Goal: Information Seeking & Learning: Learn about a topic

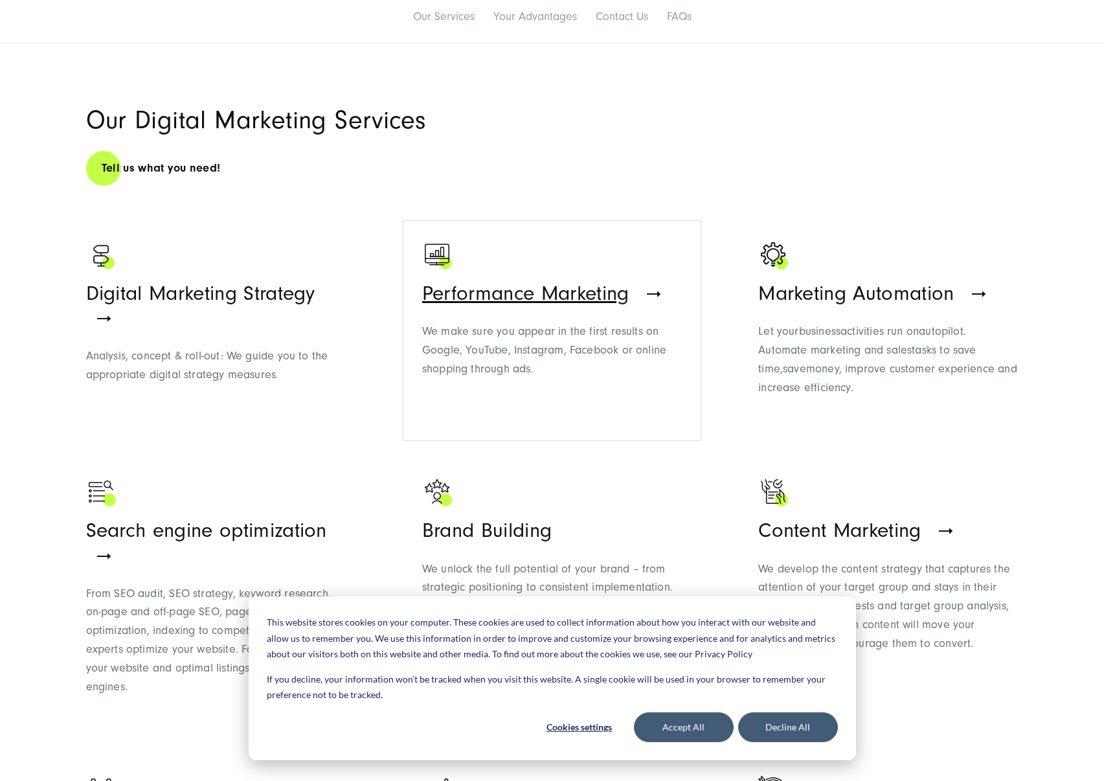
scroll to position [836, 0]
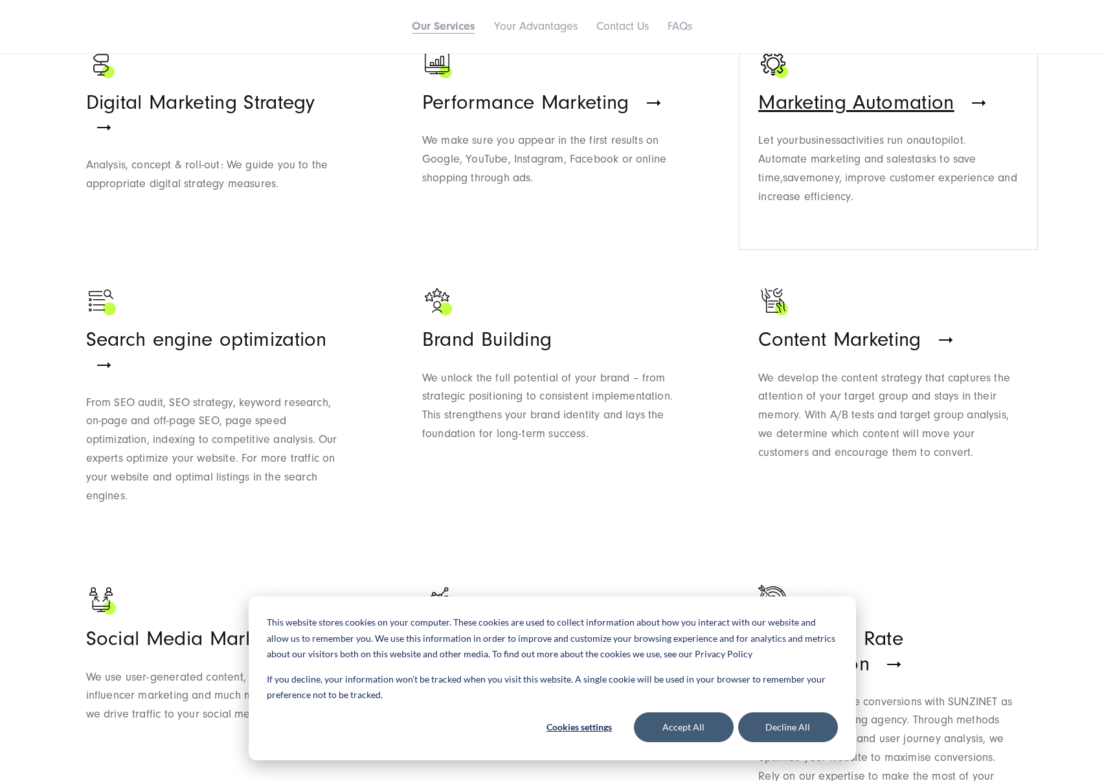
click at [871, 166] on p "Let your business activities run on autopilot . Automate marketing and sales ta…" at bounding box center [888, 168] width 260 height 74
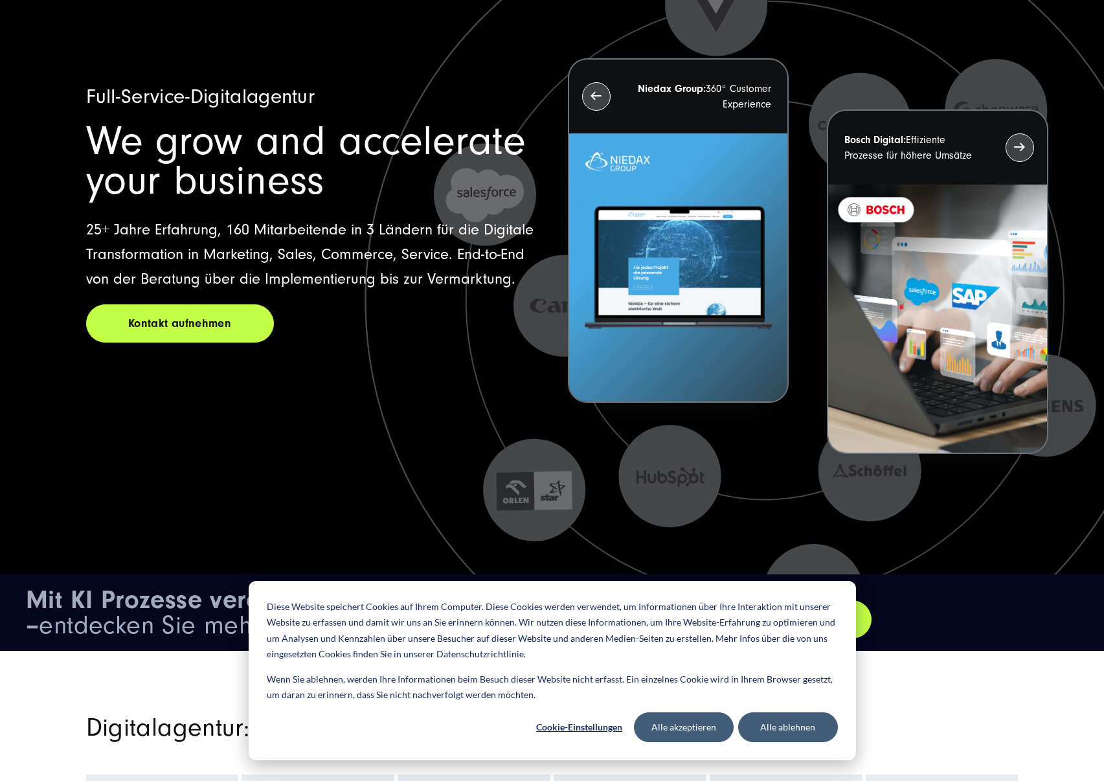
scroll to position [102, 0]
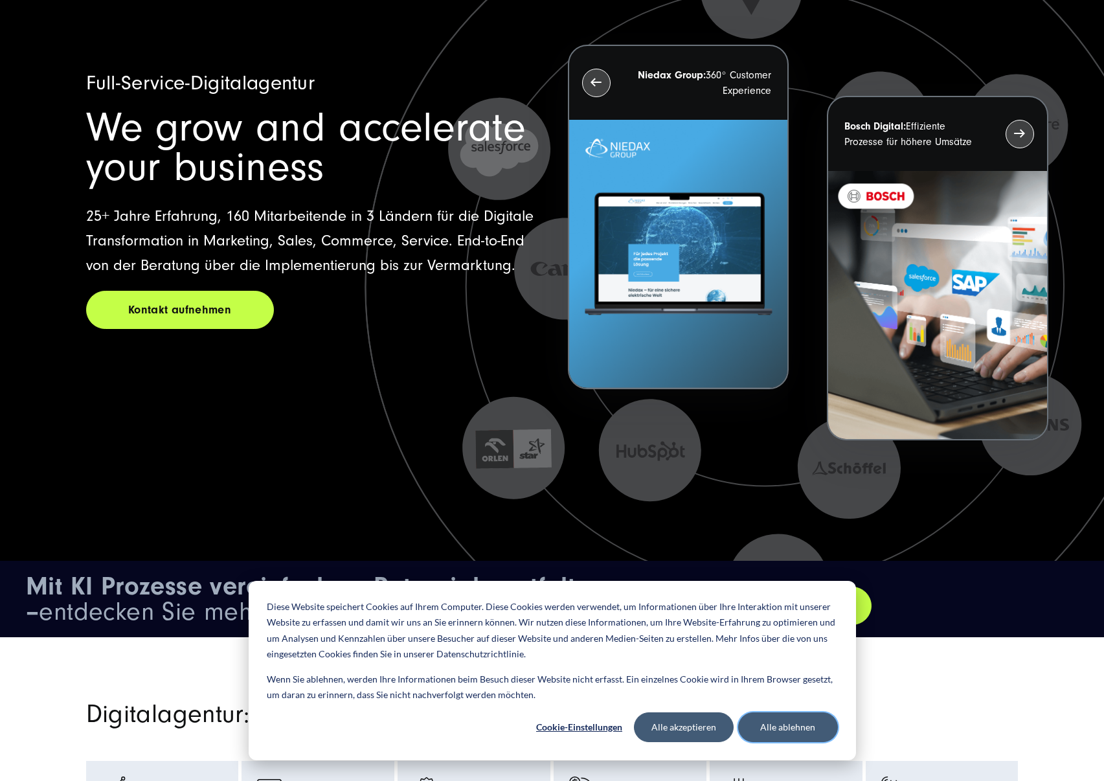
click at [774, 730] on button "Alle ablehnen" at bounding box center [788, 727] width 100 height 30
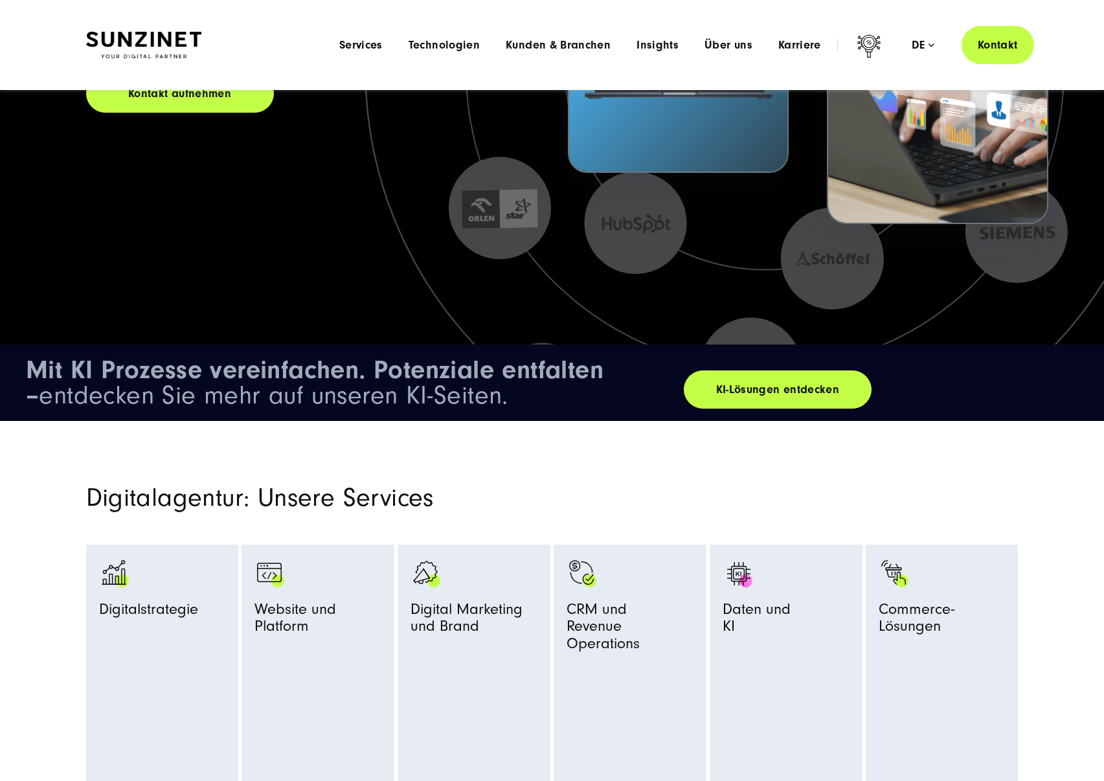
scroll to position [0, 0]
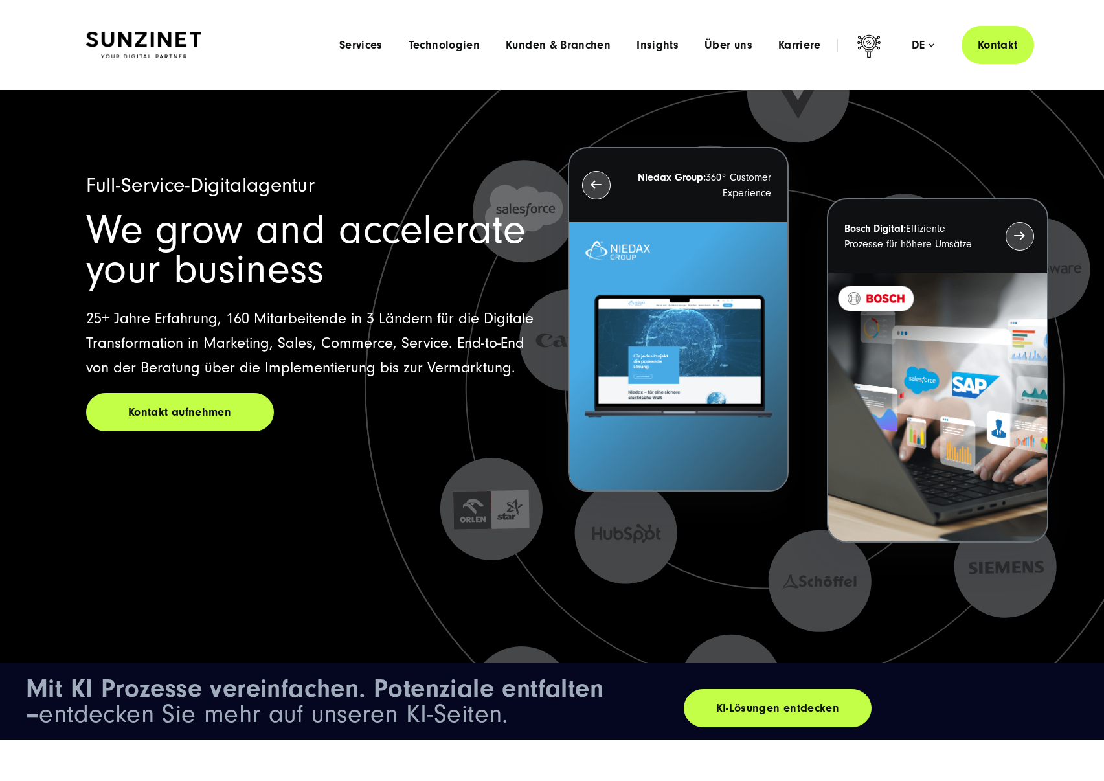
click at [153, 39] on img at bounding box center [143, 45] width 115 height 27
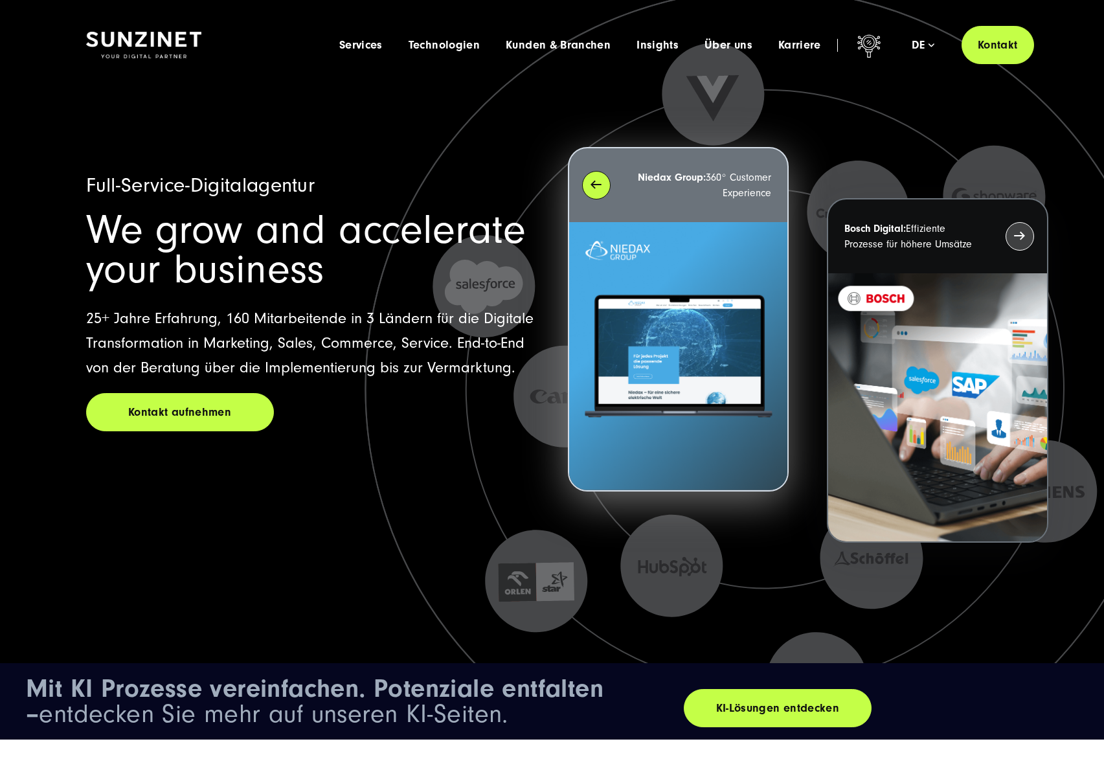
click at [594, 189] on div "Niedax Group: 360° Customer Experience" at bounding box center [678, 185] width 218 height 74
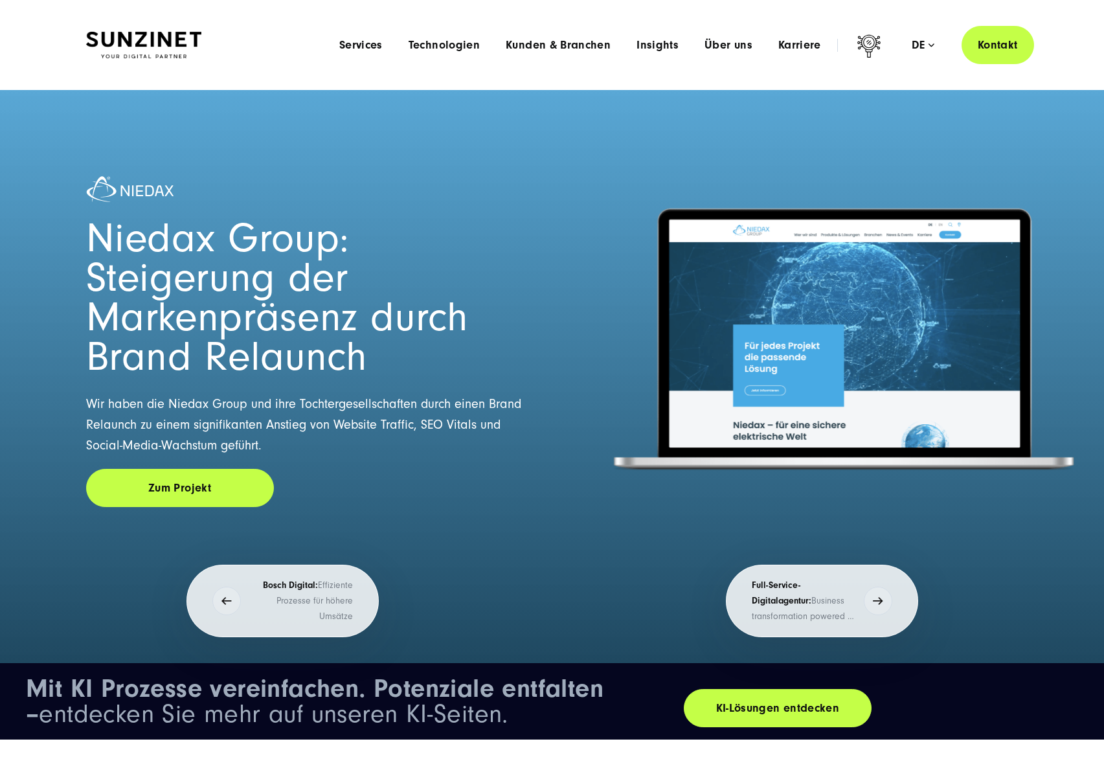
click at [152, 47] on img at bounding box center [143, 45] width 115 height 27
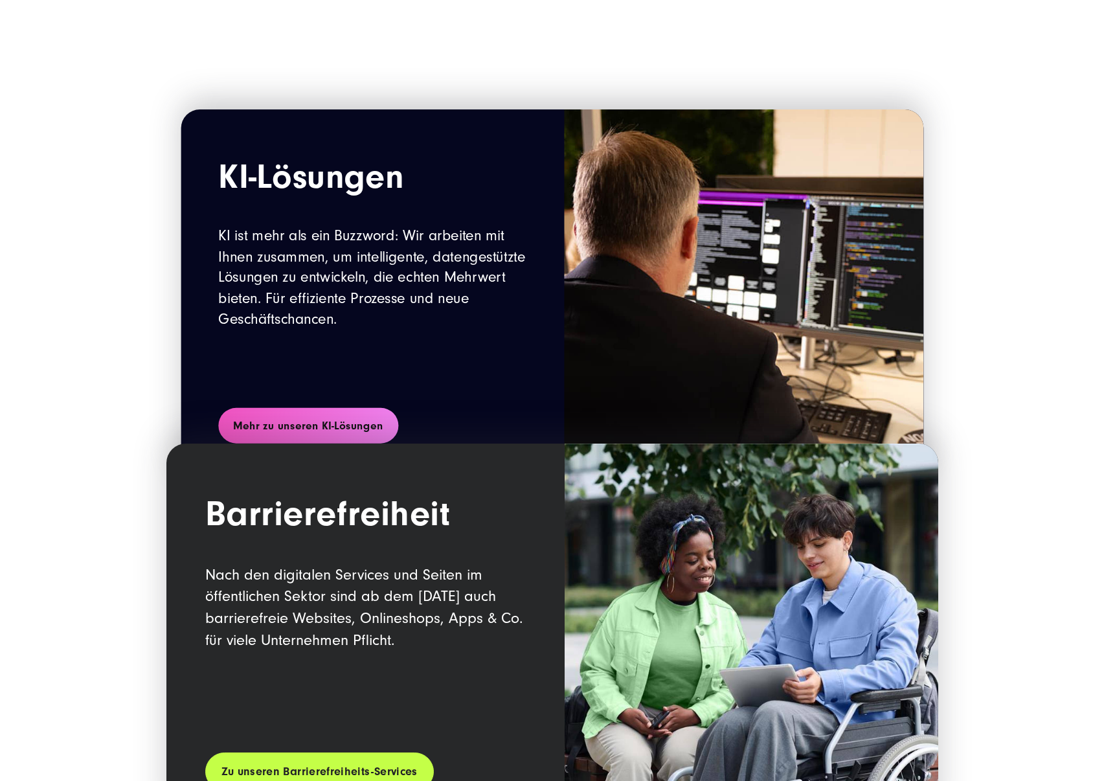
scroll to position [1575, 0]
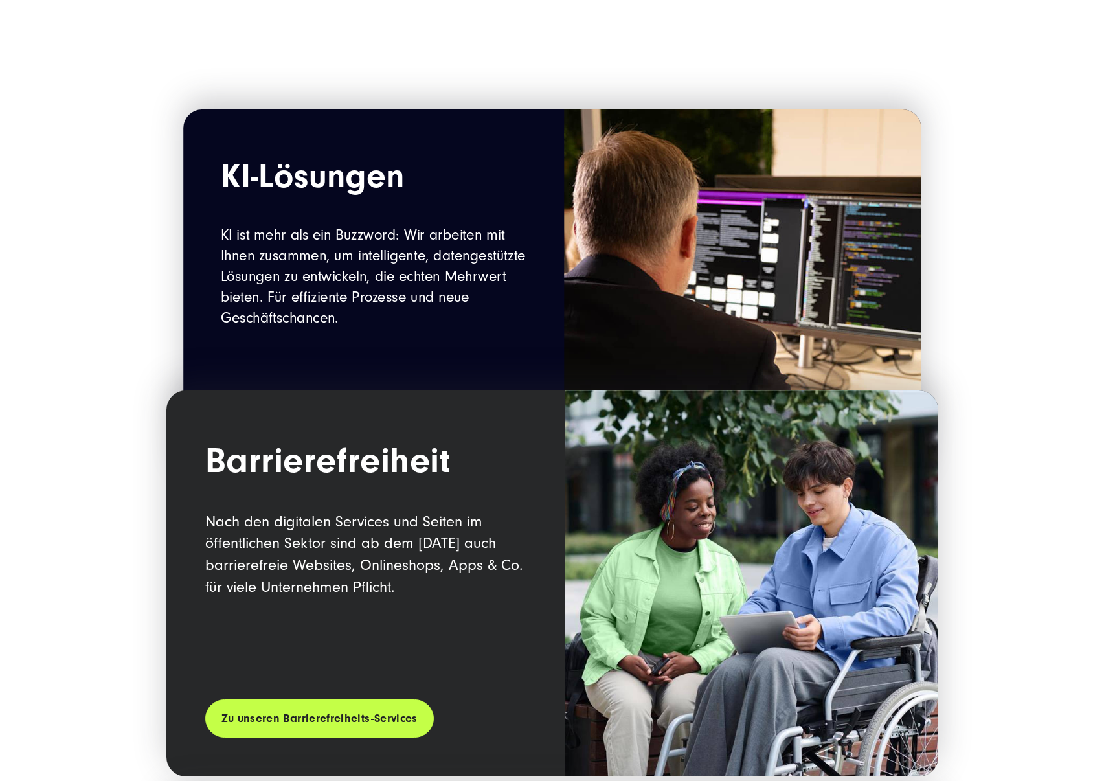
click at [481, 244] on p "KI ist mehr als ein Buzzword: Wir arbeiten mit Ihnen zusammen, um intelligente,…" at bounding box center [373, 277] width 306 height 104
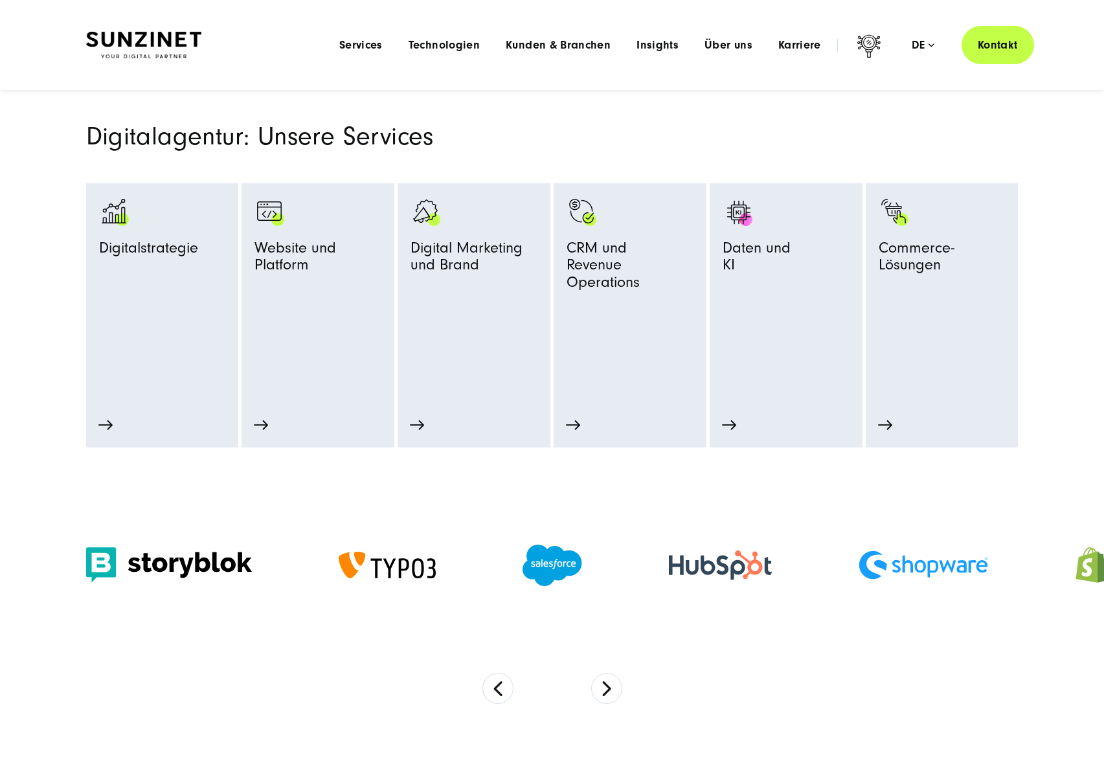
scroll to position [0, 0]
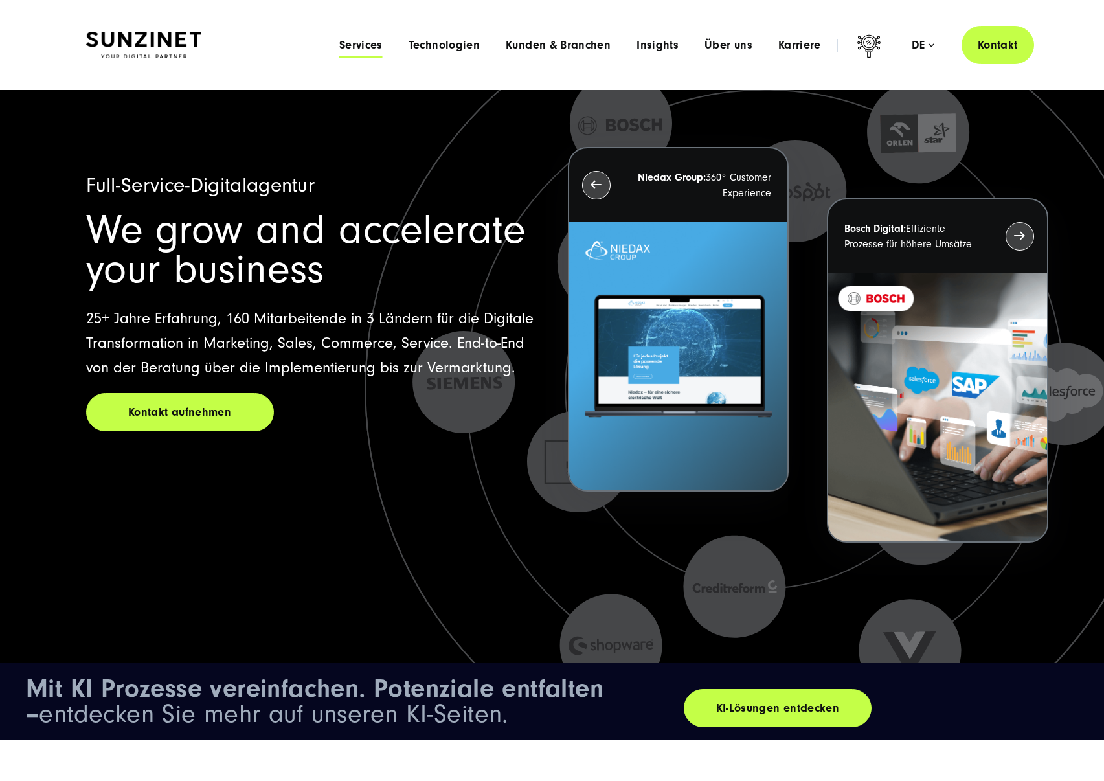
click at [363, 45] on span "Services" at bounding box center [360, 45] width 43 height 13
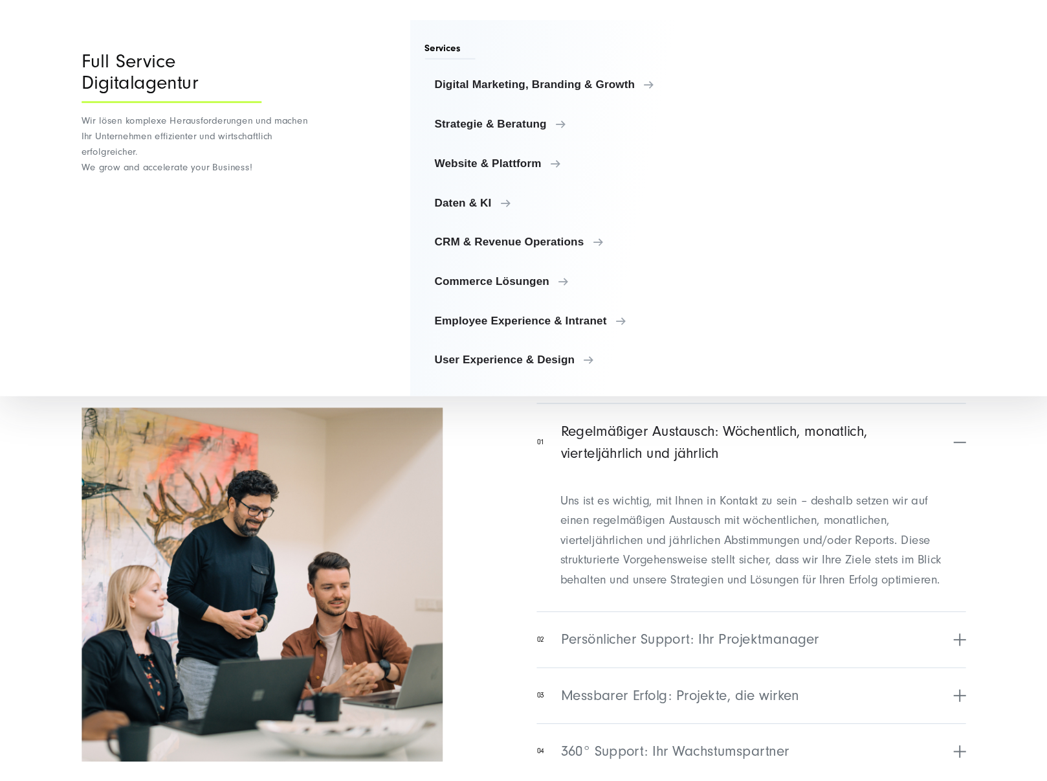
scroll to position [5109, 0]
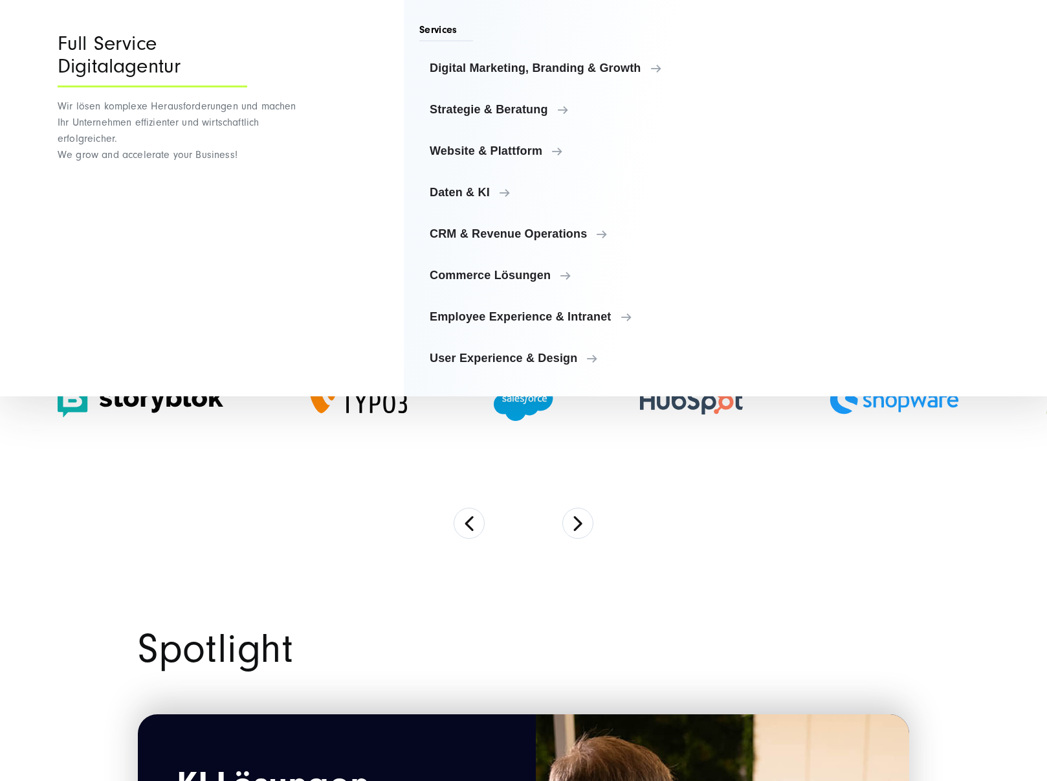
click at [119, 39] on div "Full Service Digitalagentur Wir lösen komplexe Herausforderungen und machen Ihr…" at bounding box center [179, 198] width 243 height 396
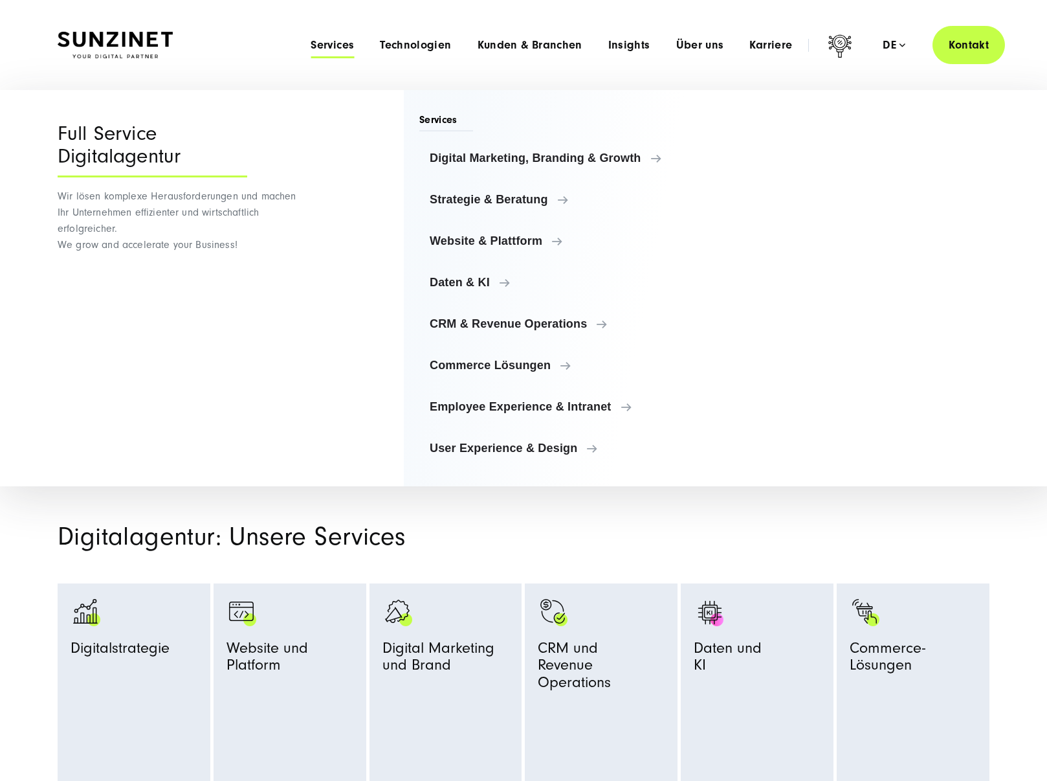
scroll to position [0, 0]
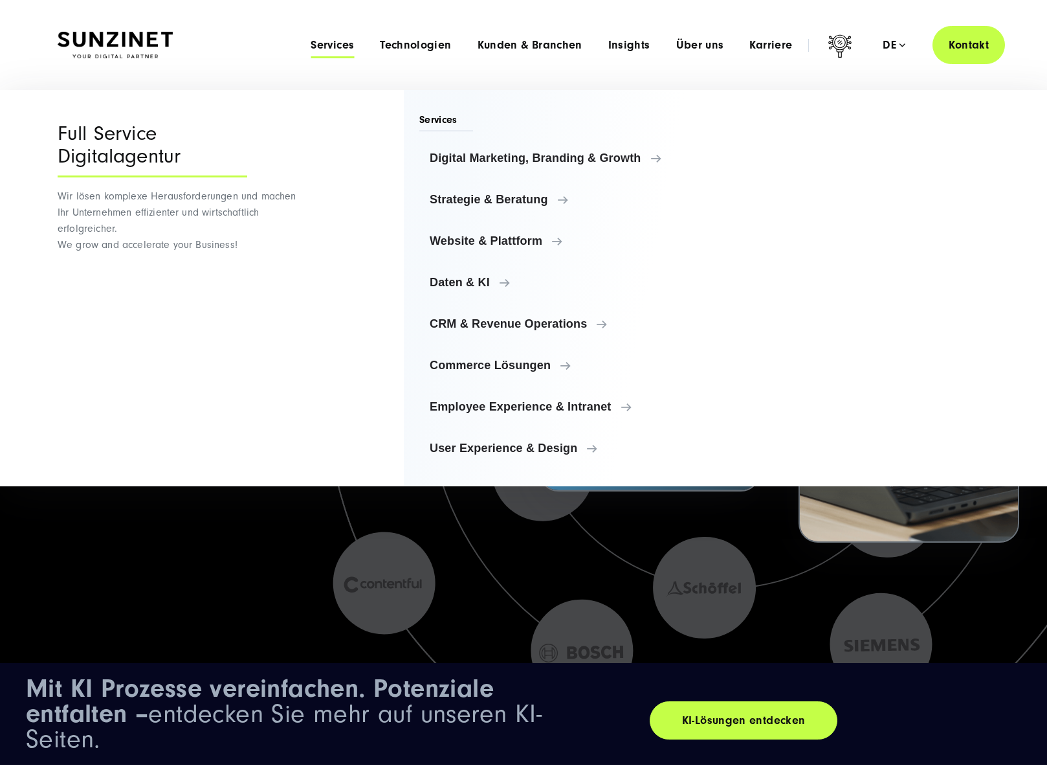
click at [108, 41] on img at bounding box center [115, 45] width 115 height 27
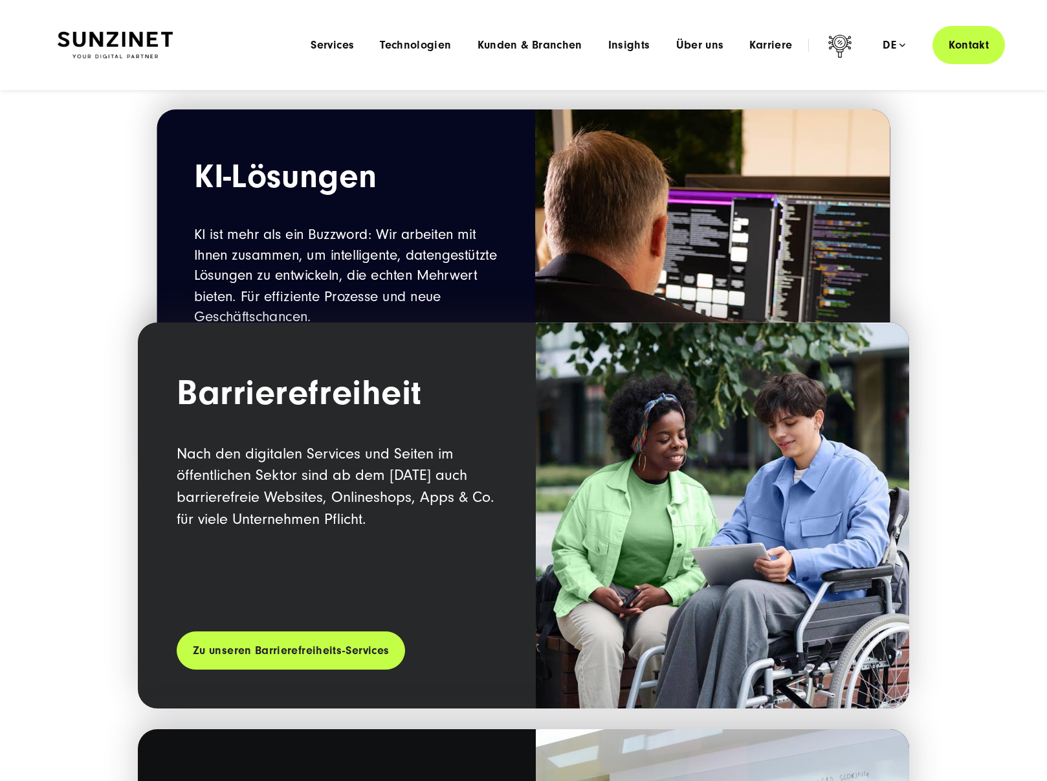
scroll to position [1666, 0]
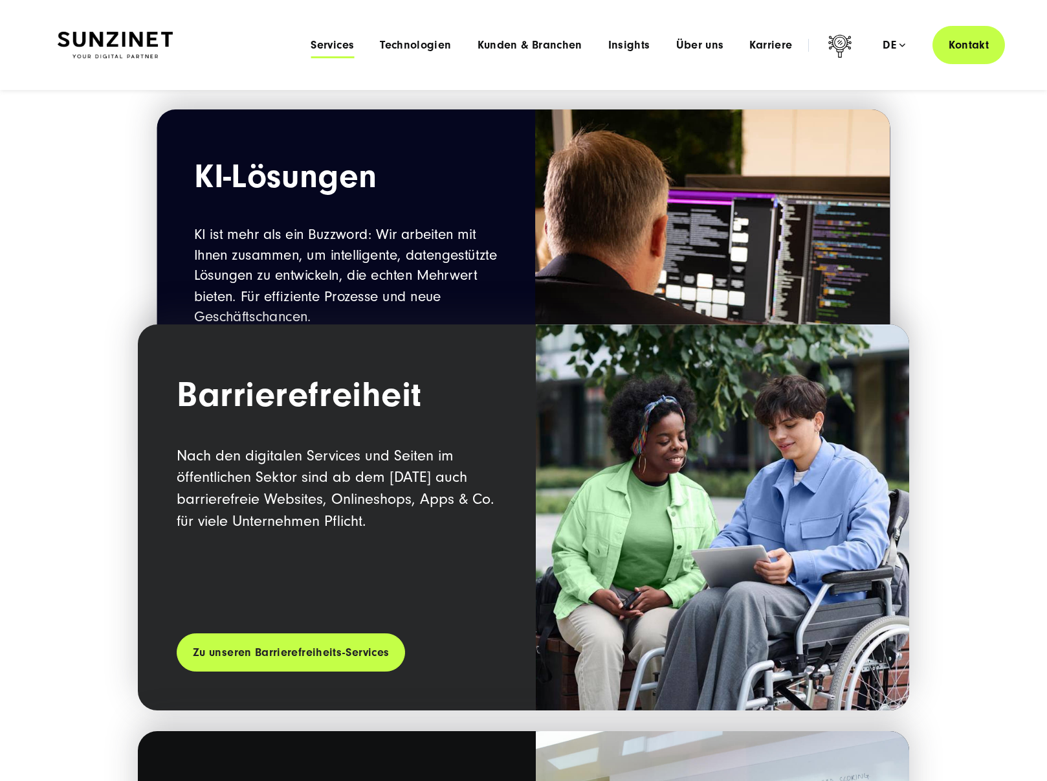
click at [348, 41] on span "Services" at bounding box center [332, 45] width 43 height 13
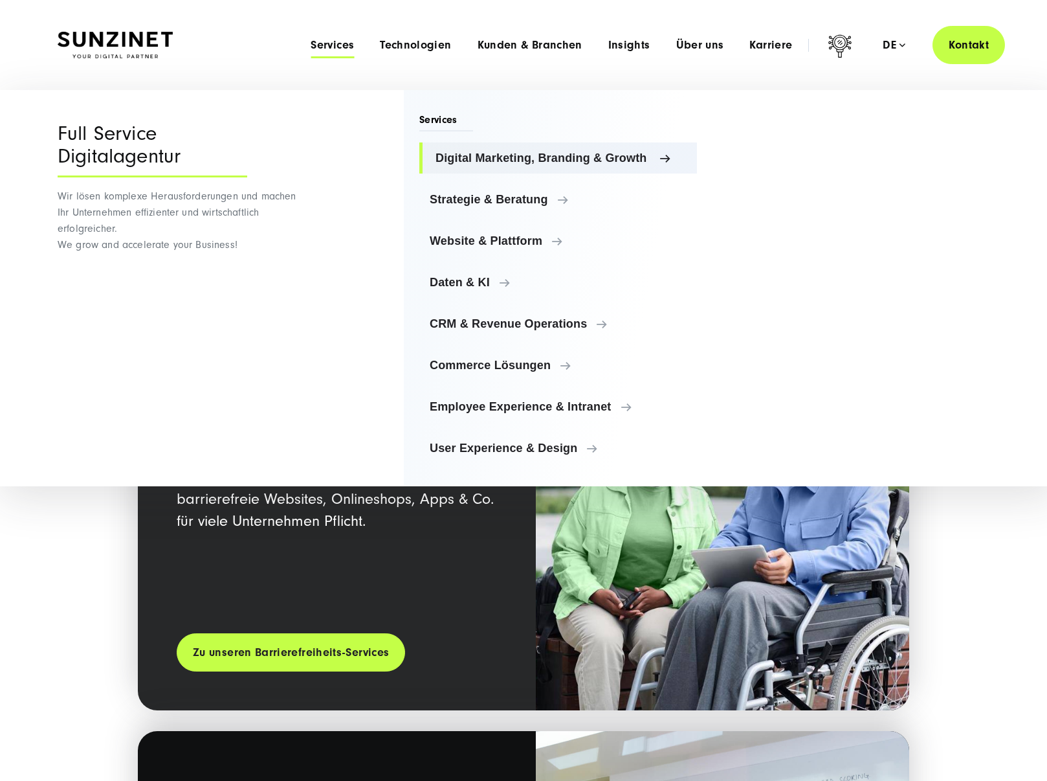
click at [494, 160] on span "Digital Marketing, Branding & Growth" at bounding box center [561, 157] width 251 height 13
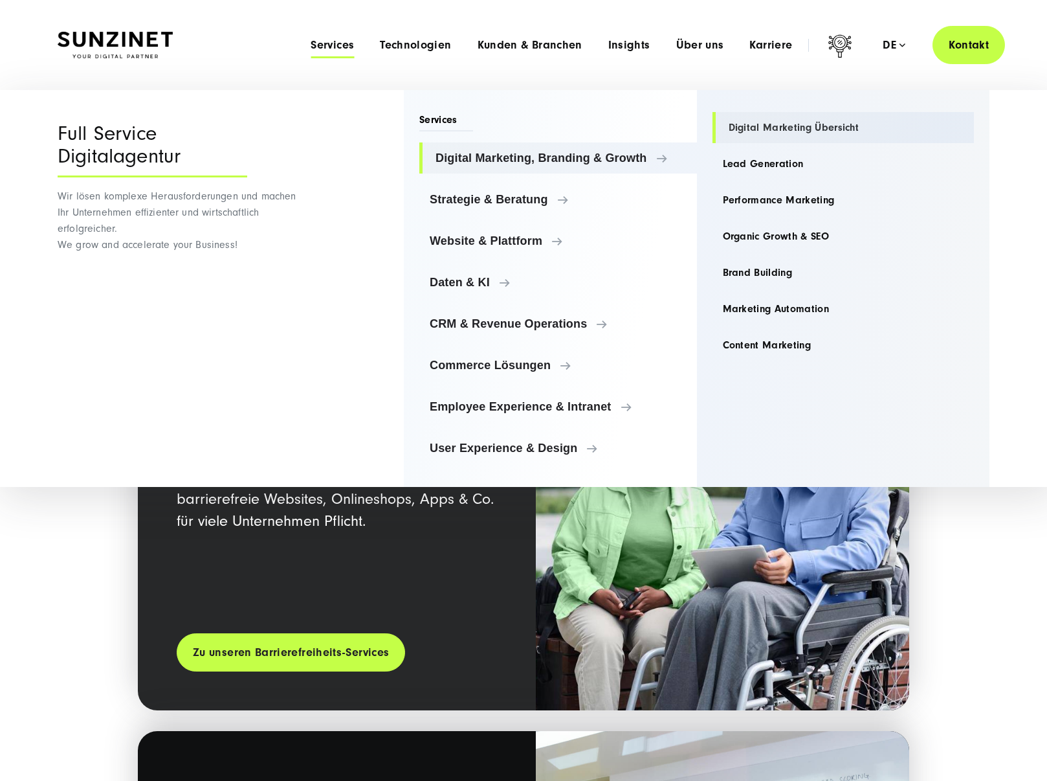
click at [763, 127] on link "Digital Marketing Übersicht" at bounding box center [844, 127] width 262 height 31
